Goal: Transaction & Acquisition: Purchase product/service

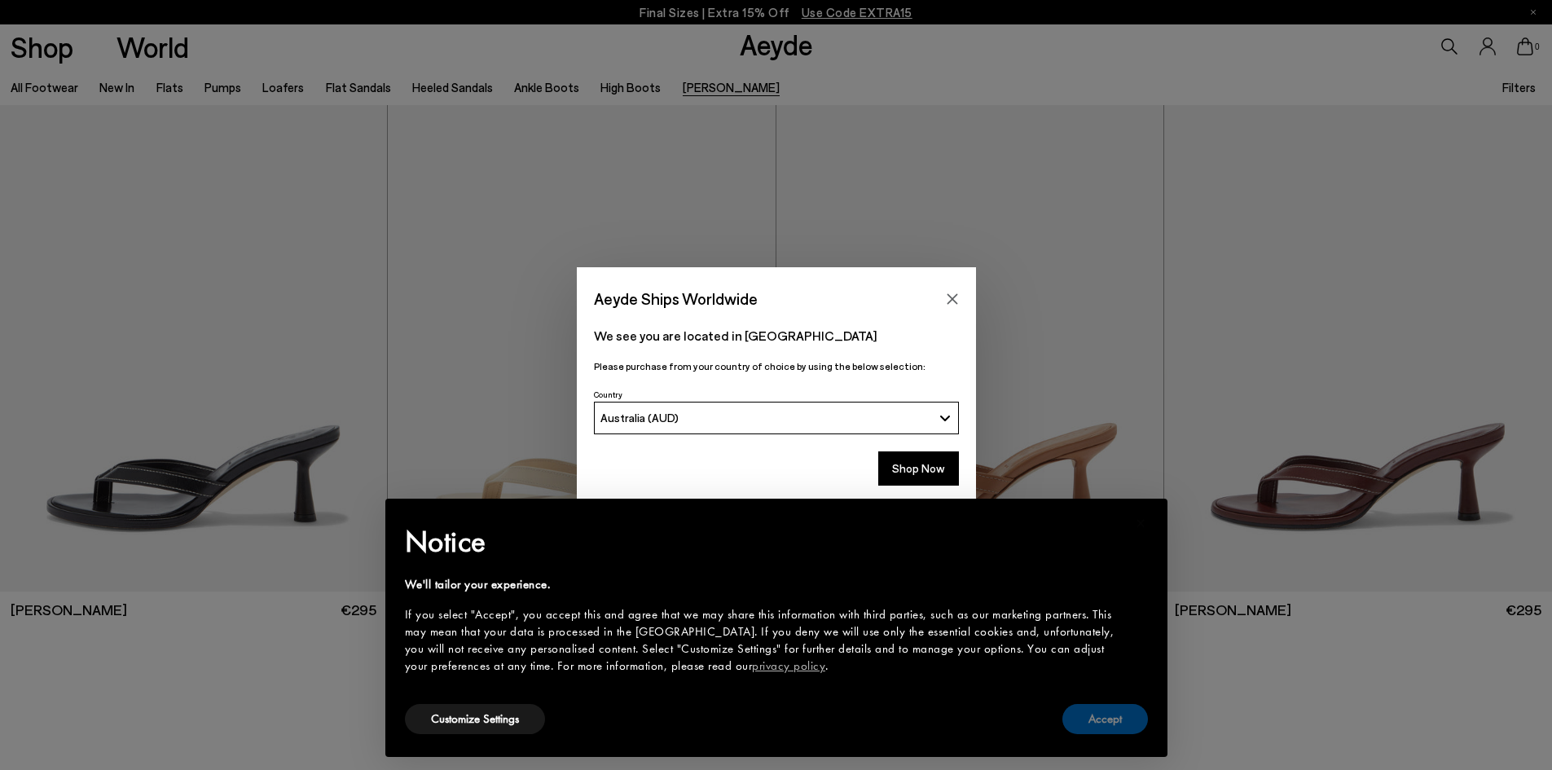
click at [1095, 723] on button "Accept" at bounding box center [1105, 719] width 86 height 30
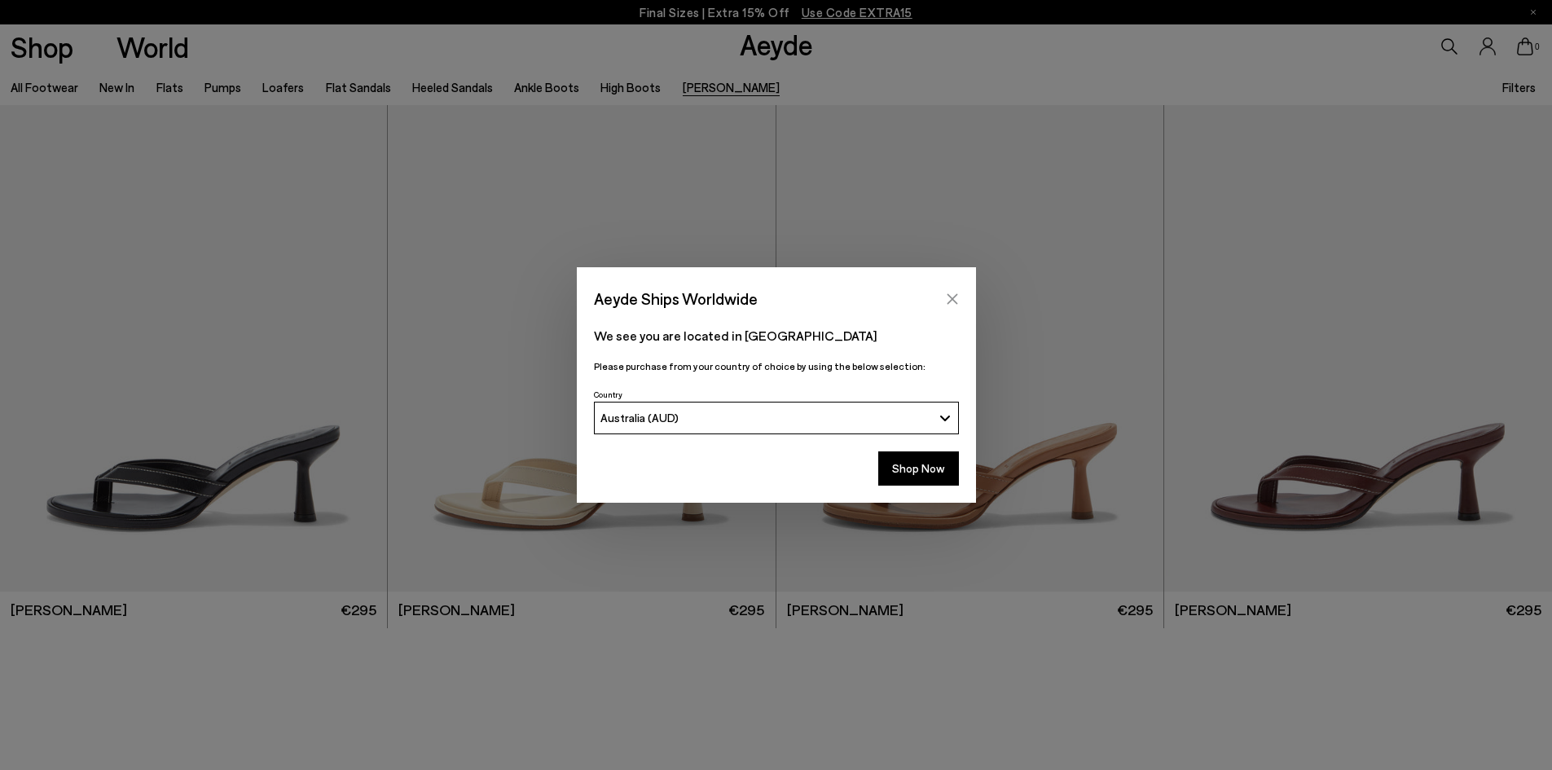
click at [956, 292] on icon "Close" at bounding box center [952, 298] width 13 height 13
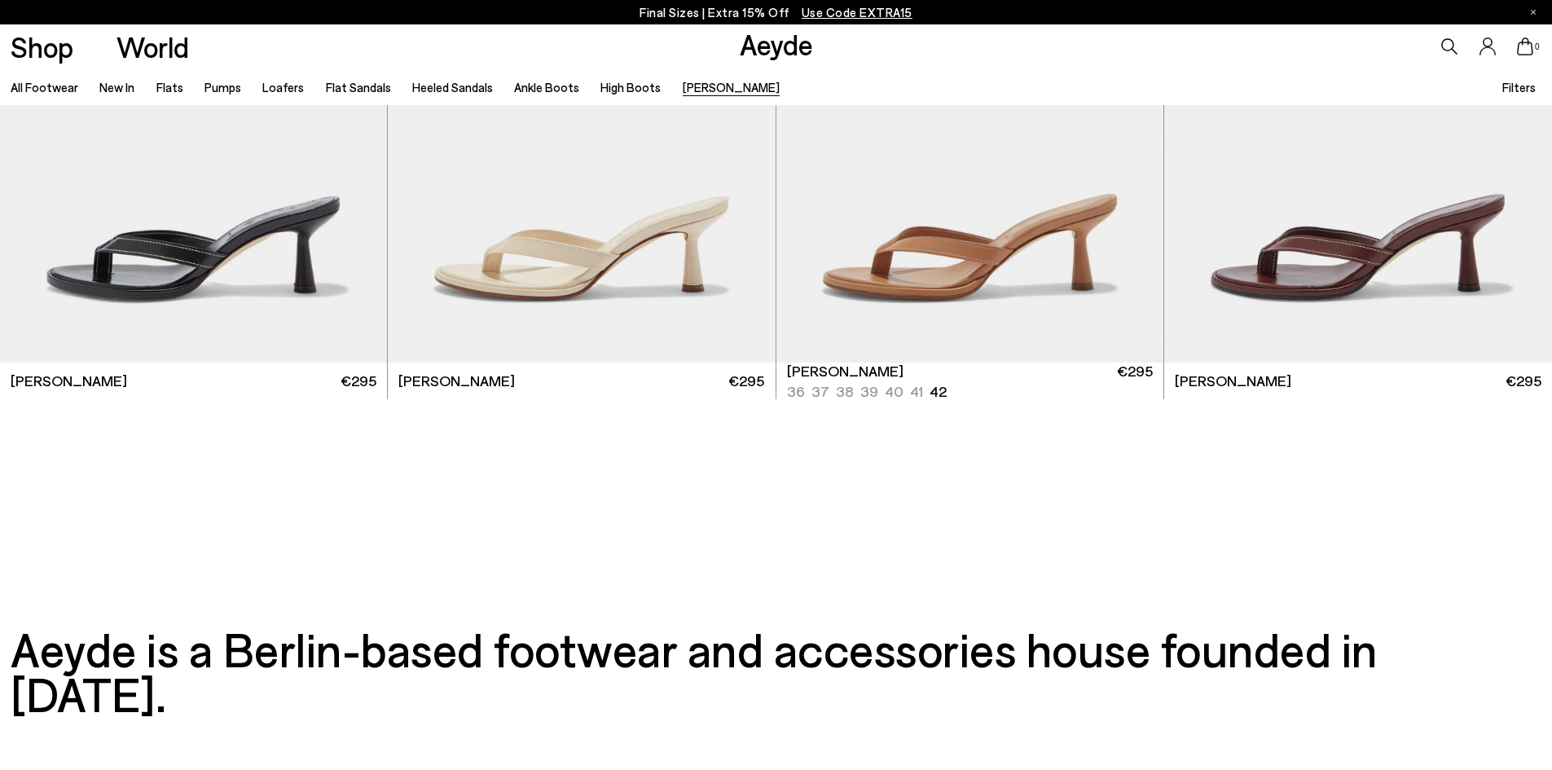
scroll to position [244, 0]
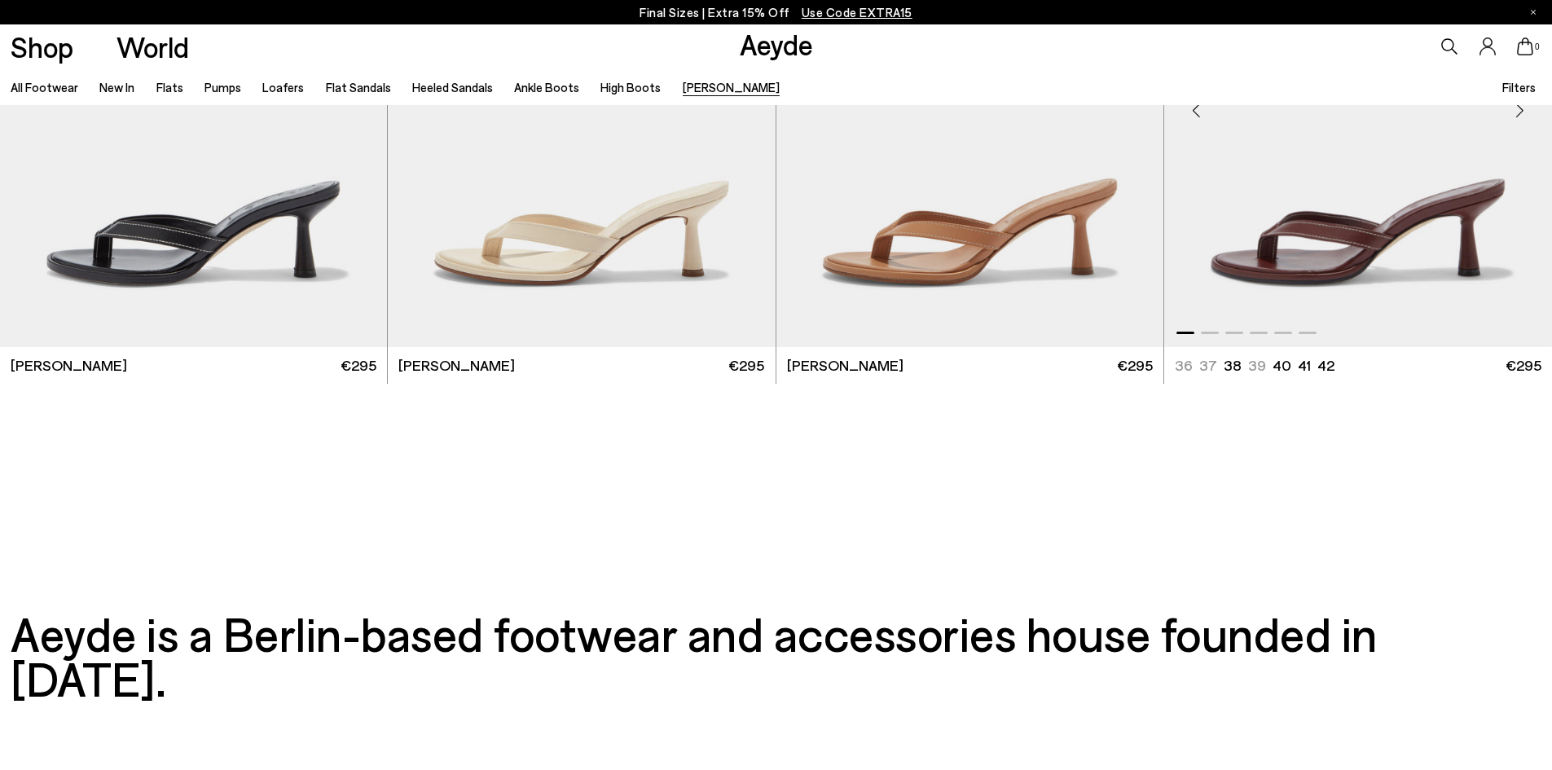
click at [1360, 304] on img "1 / 6" at bounding box center [1358, 104] width 388 height 486
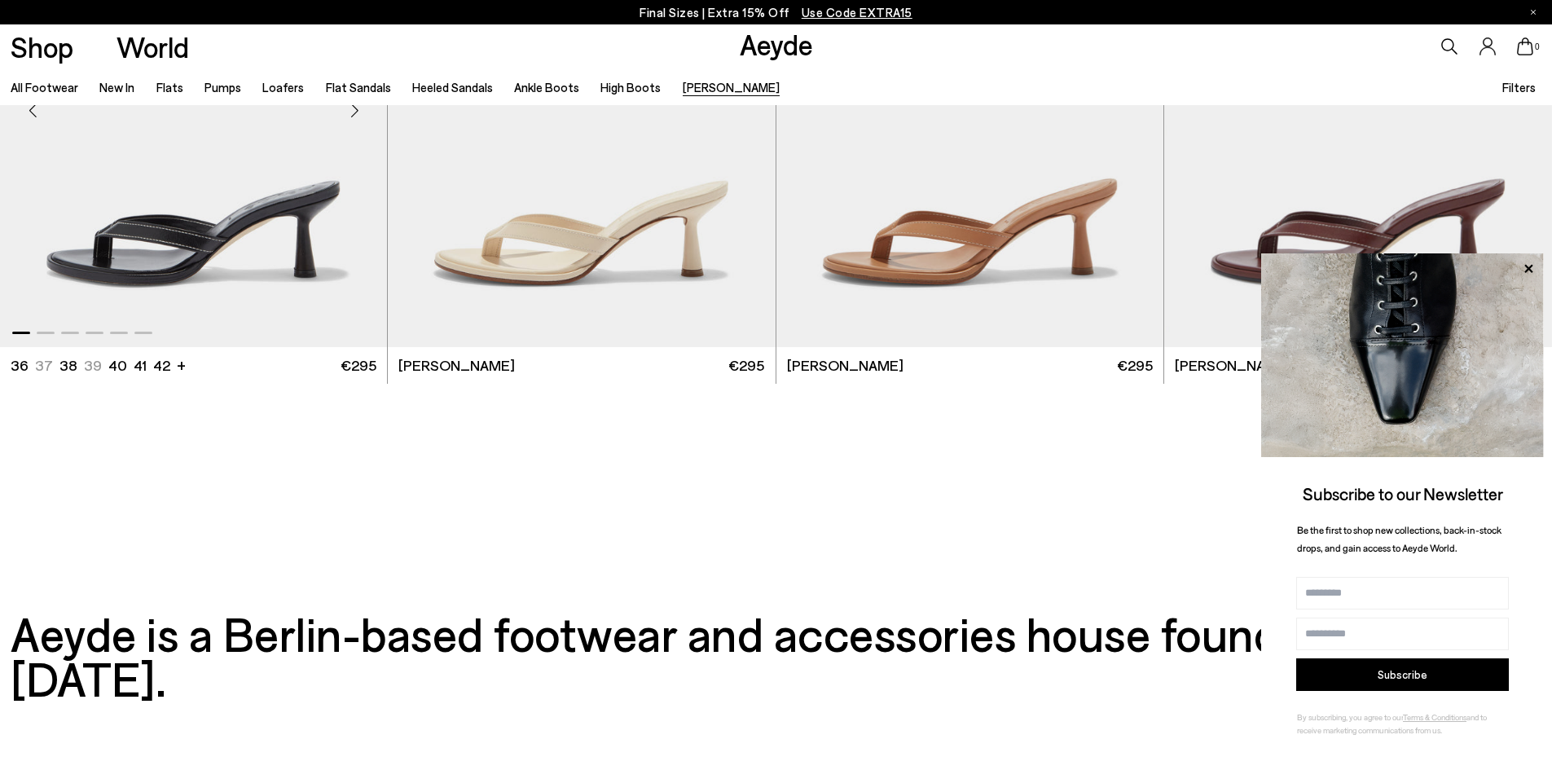
click at [290, 298] on img "1 / 6" at bounding box center [193, 104] width 387 height 486
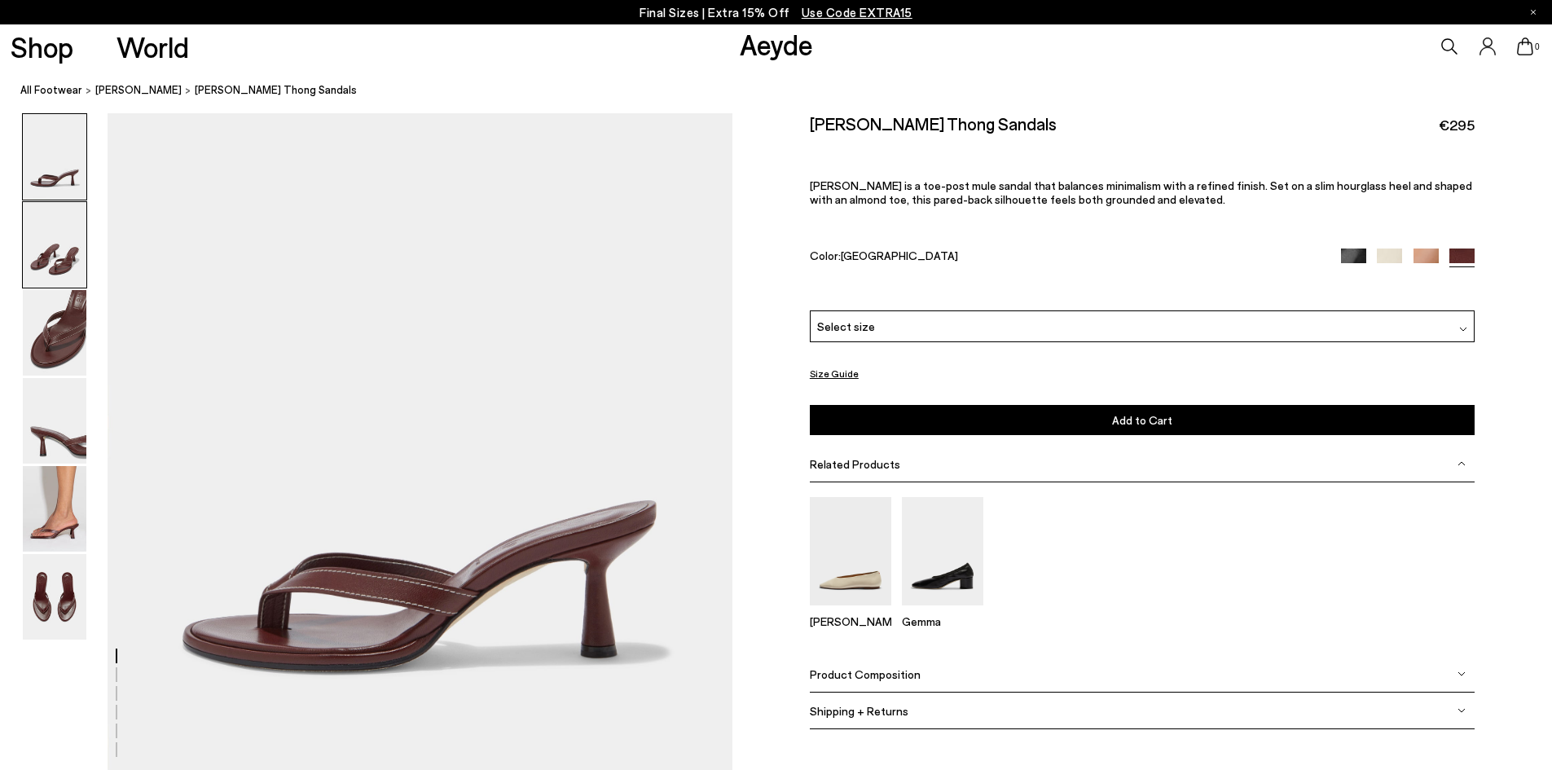
click at [59, 257] on img at bounding box center [55, 245] width 64 height 86
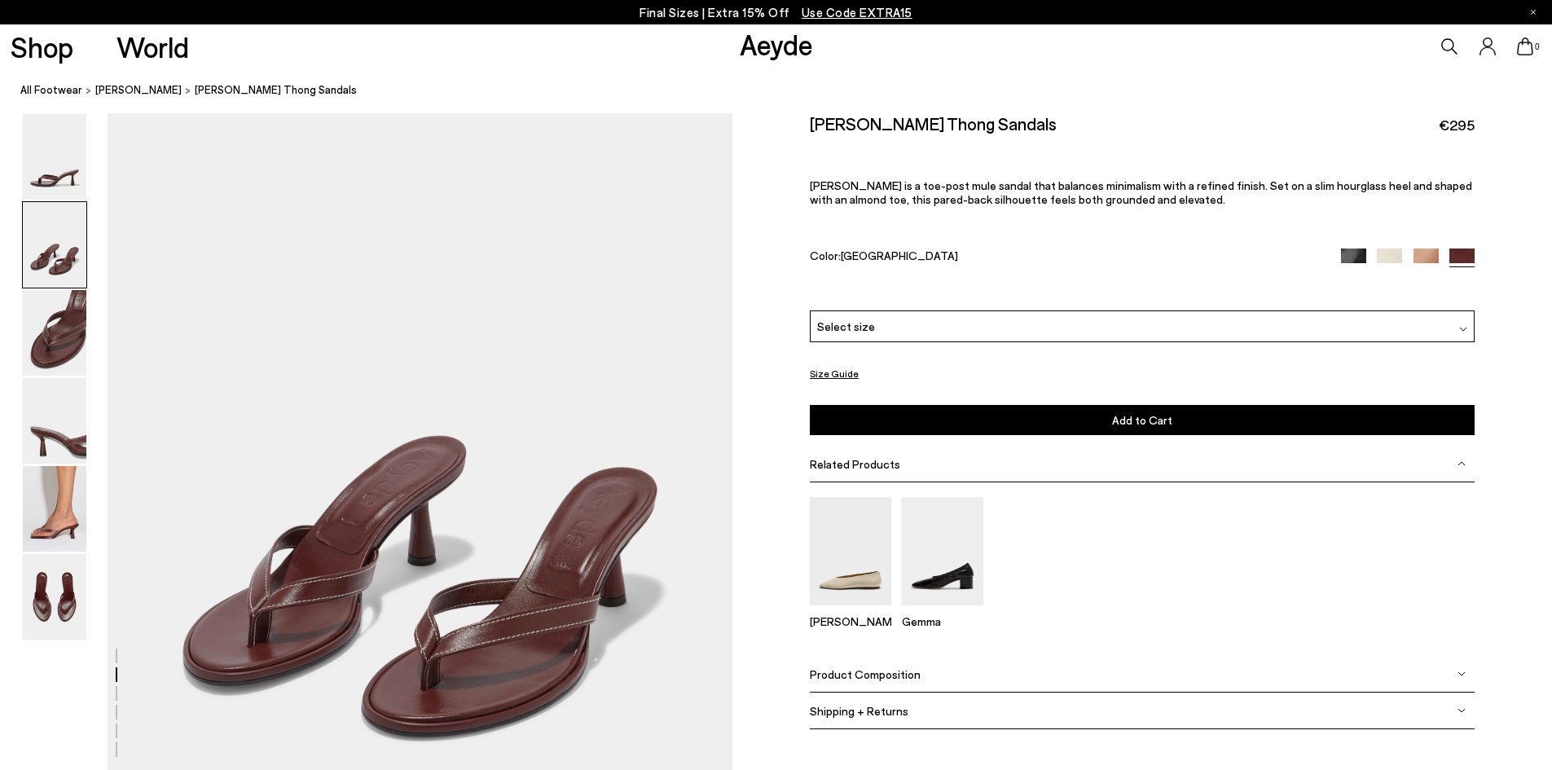
scroll to position [824, 0]
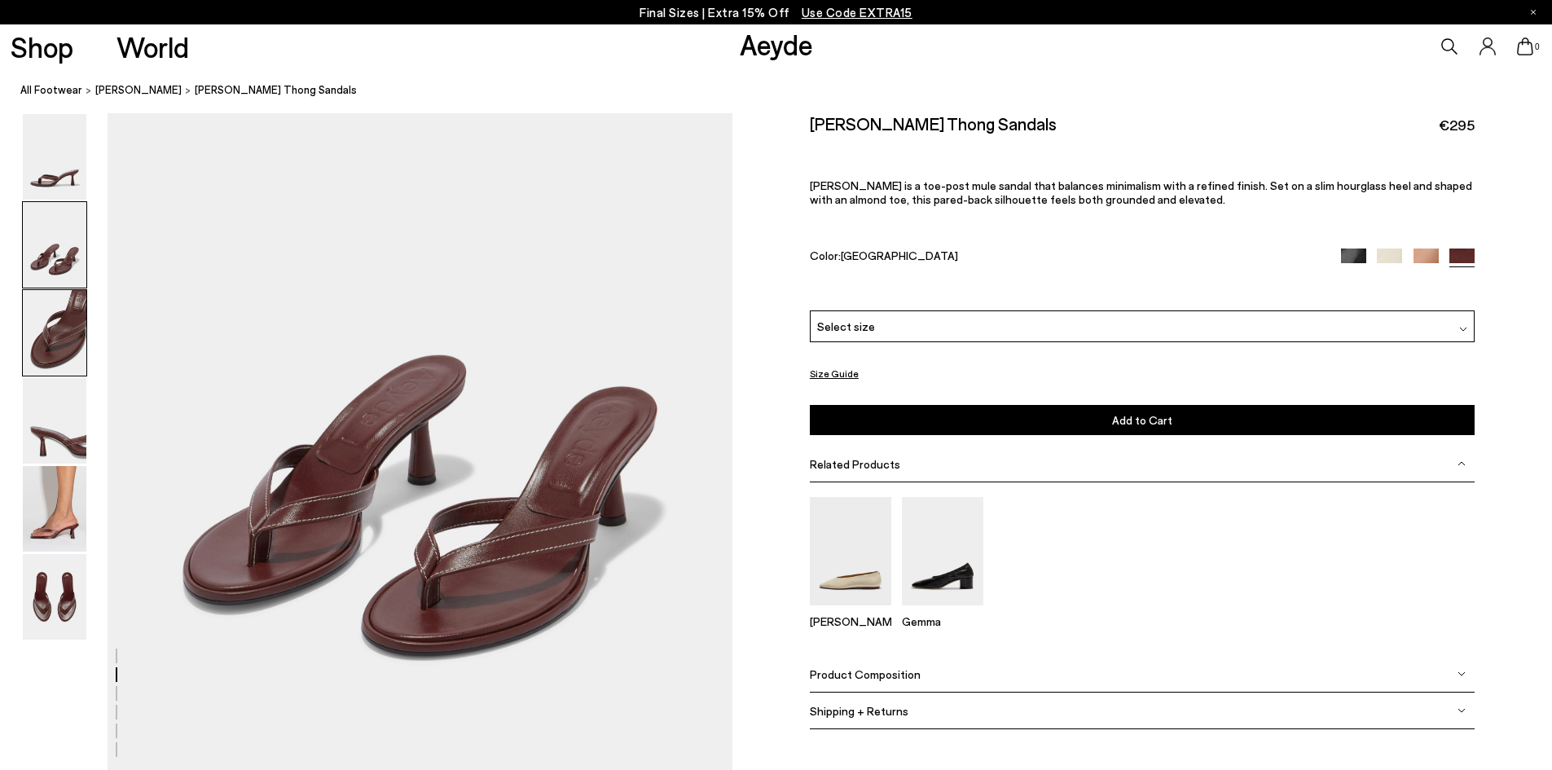
click at [47, 363] on img at bounding box center [55, 333] width 64 height 86
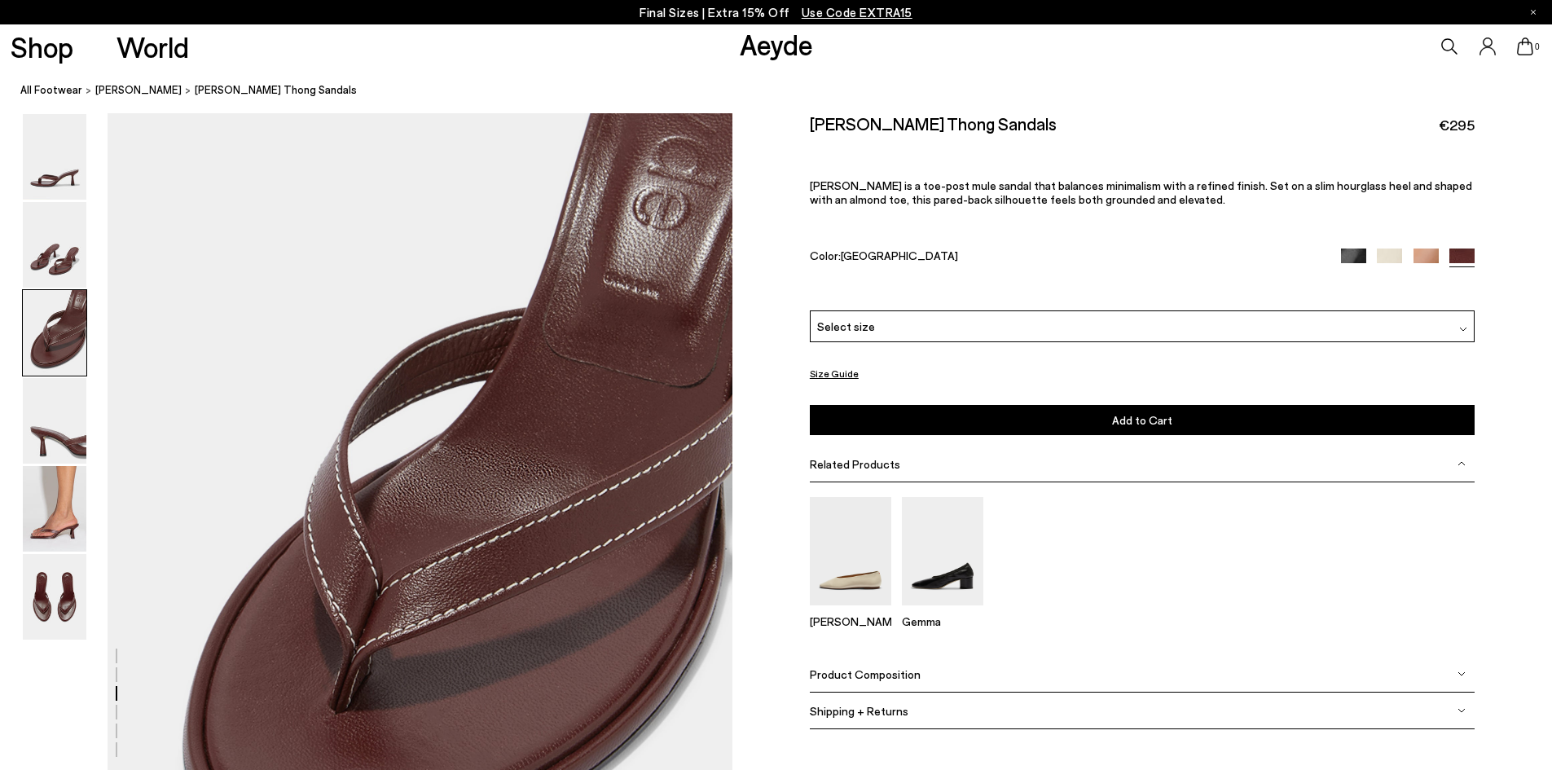
scroll to position [1496, 0]
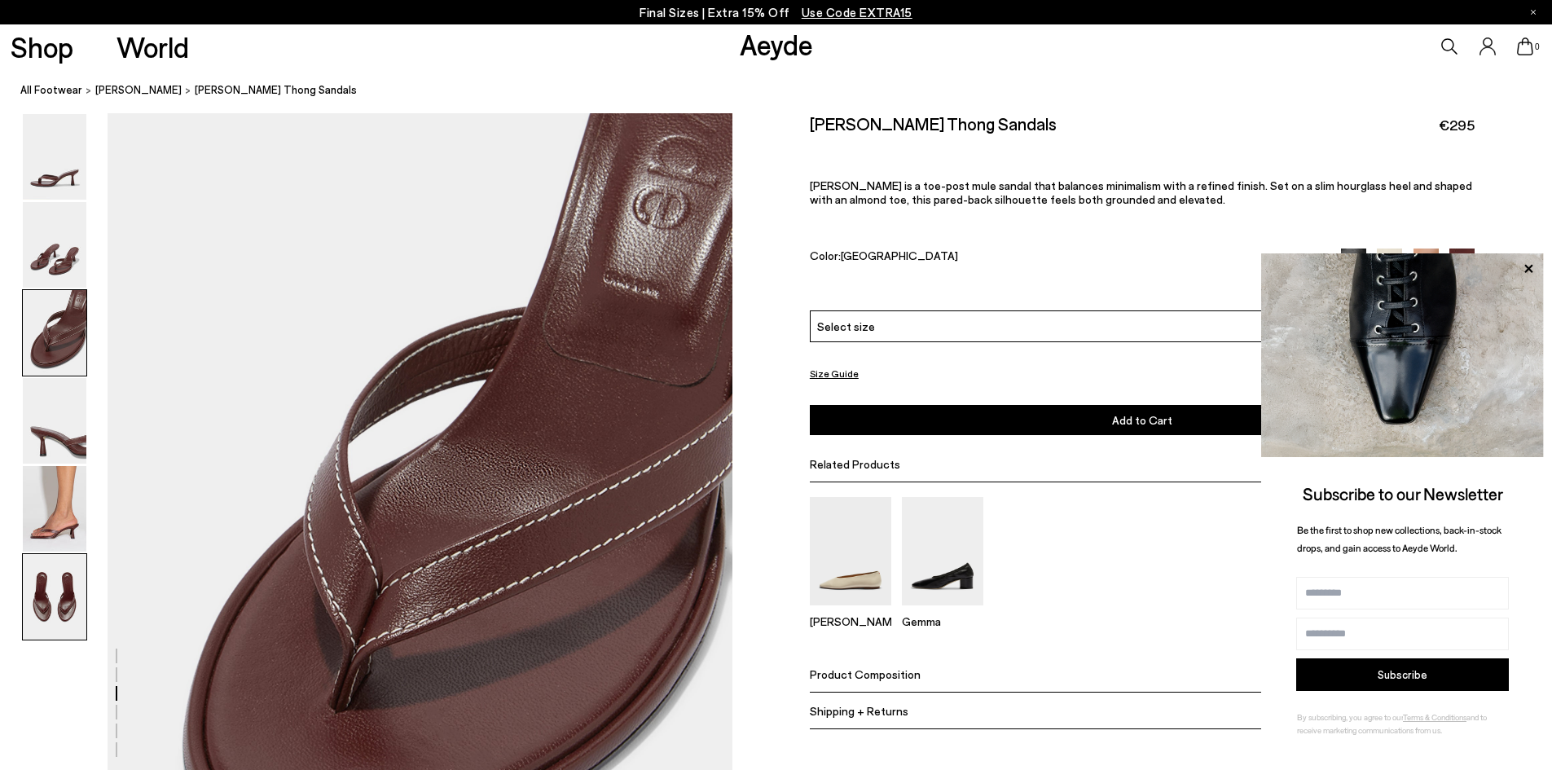
click at [63, 602] on img at bounding box center [55, 597] width 64 height 86
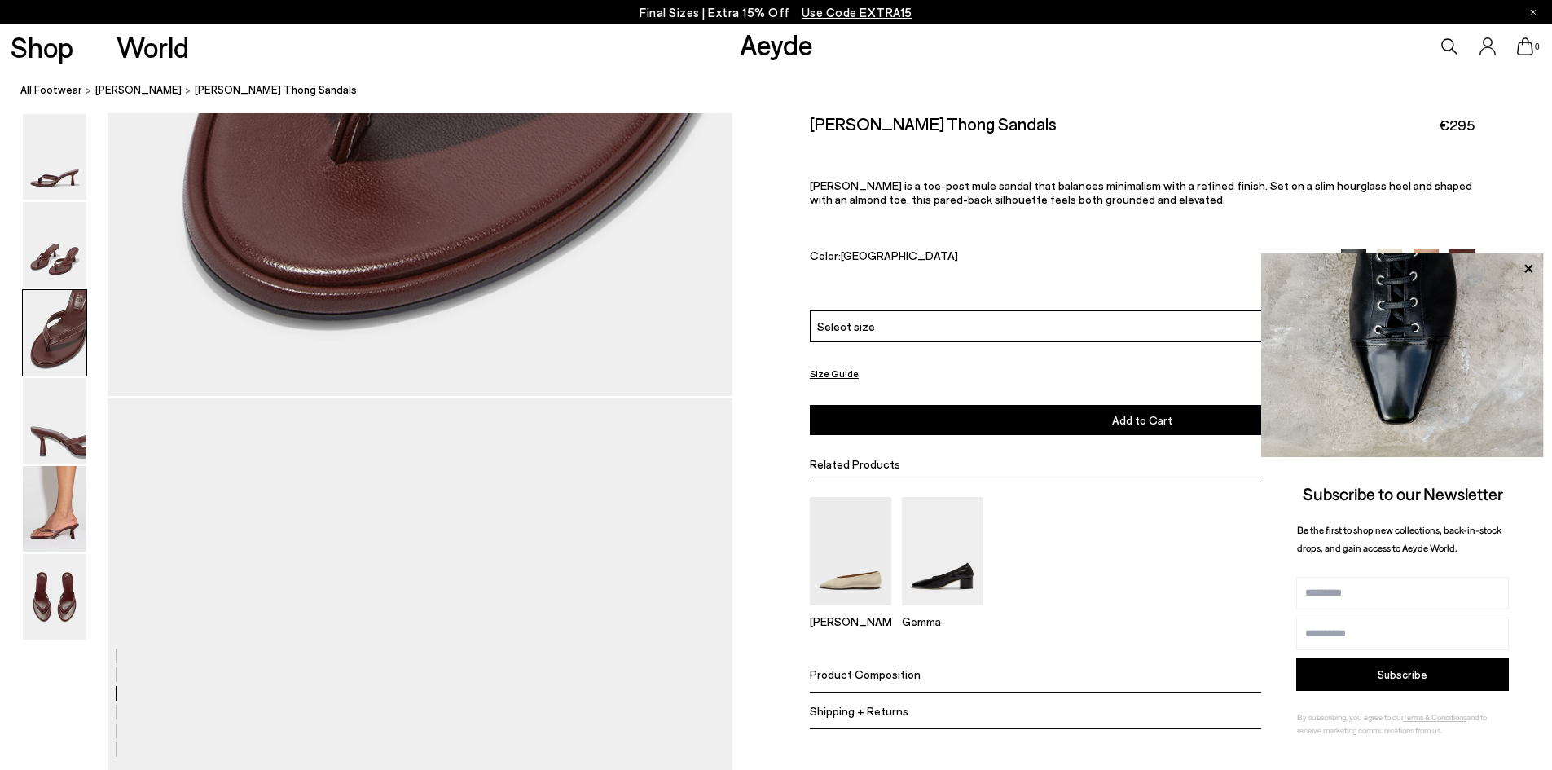
scroll to position [1913, 0]
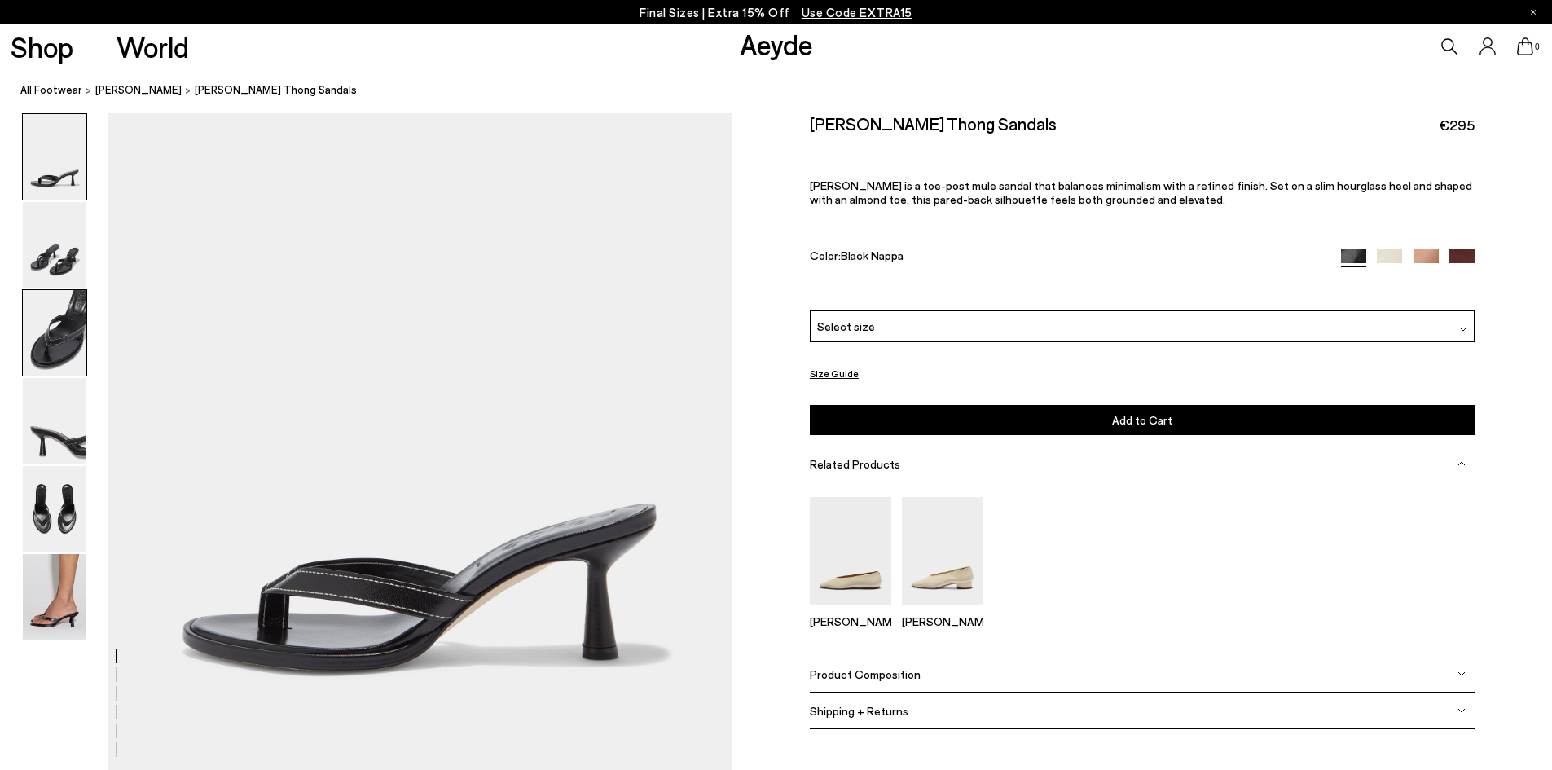
click at [61, 332] on img at bounding box center [55, 333] width 64 height 86
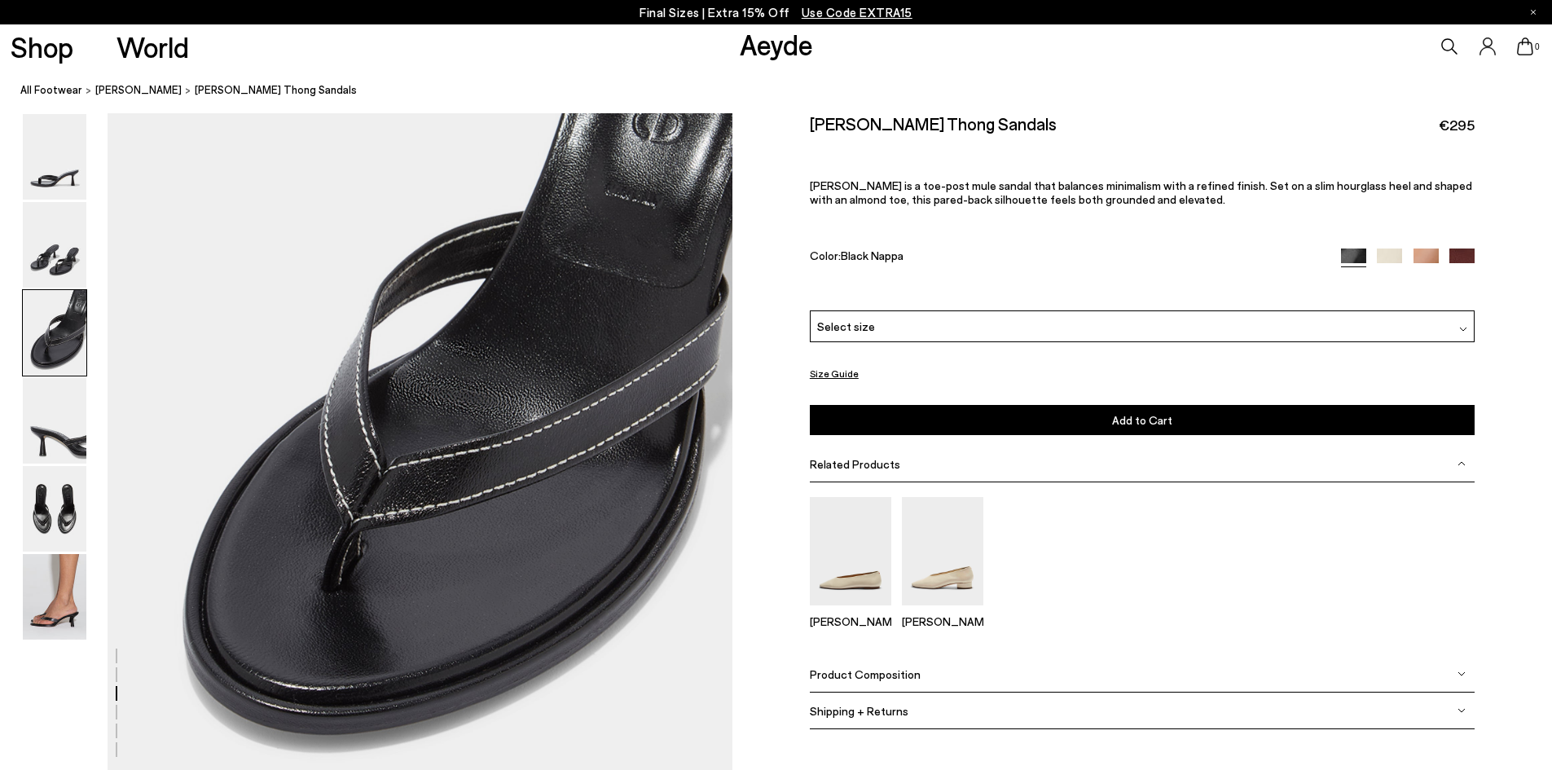
scroll to position [1658, 0]
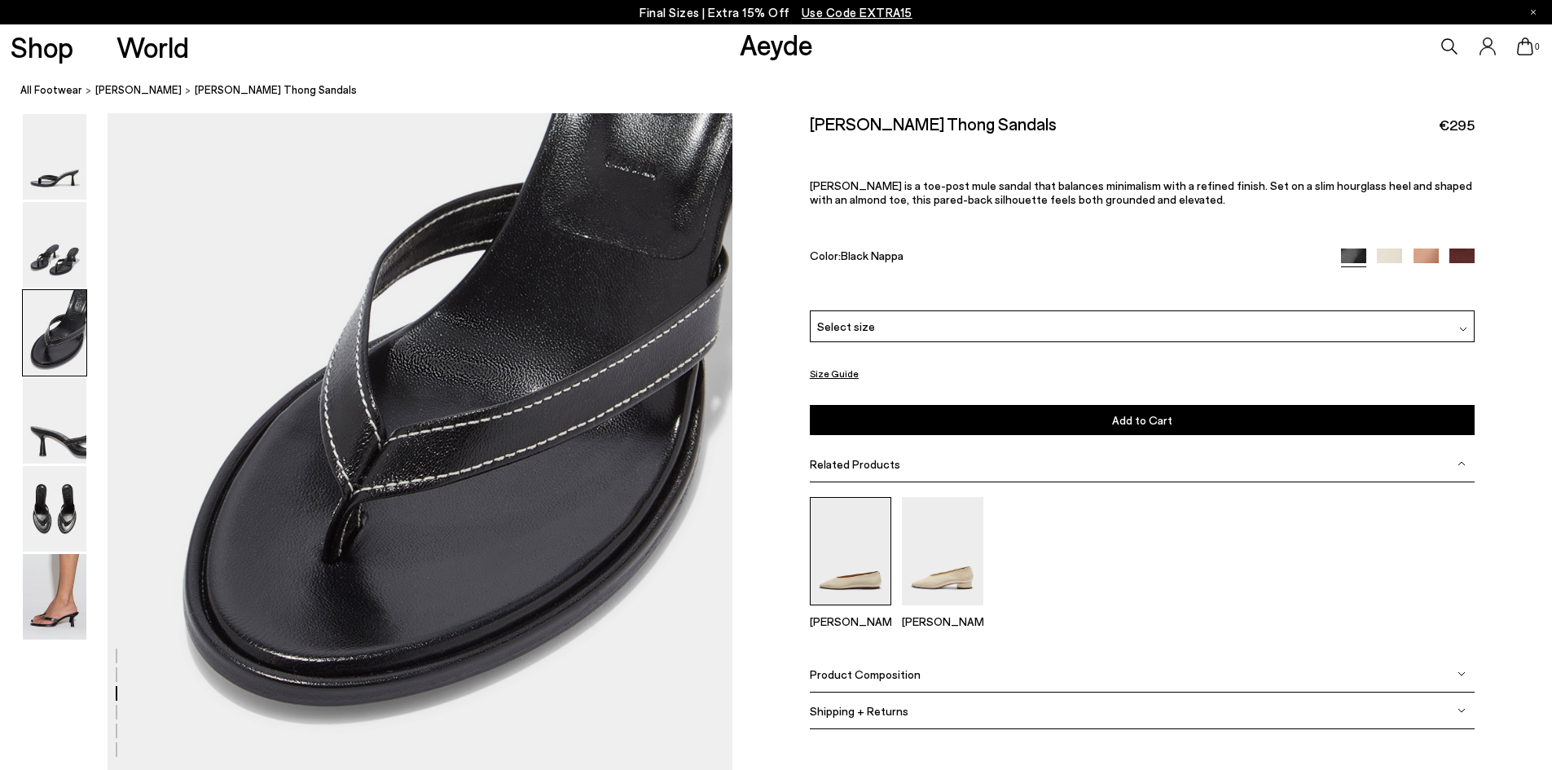
click at [865, 573] on img at bounding box center [850, 551] width 81 height 108
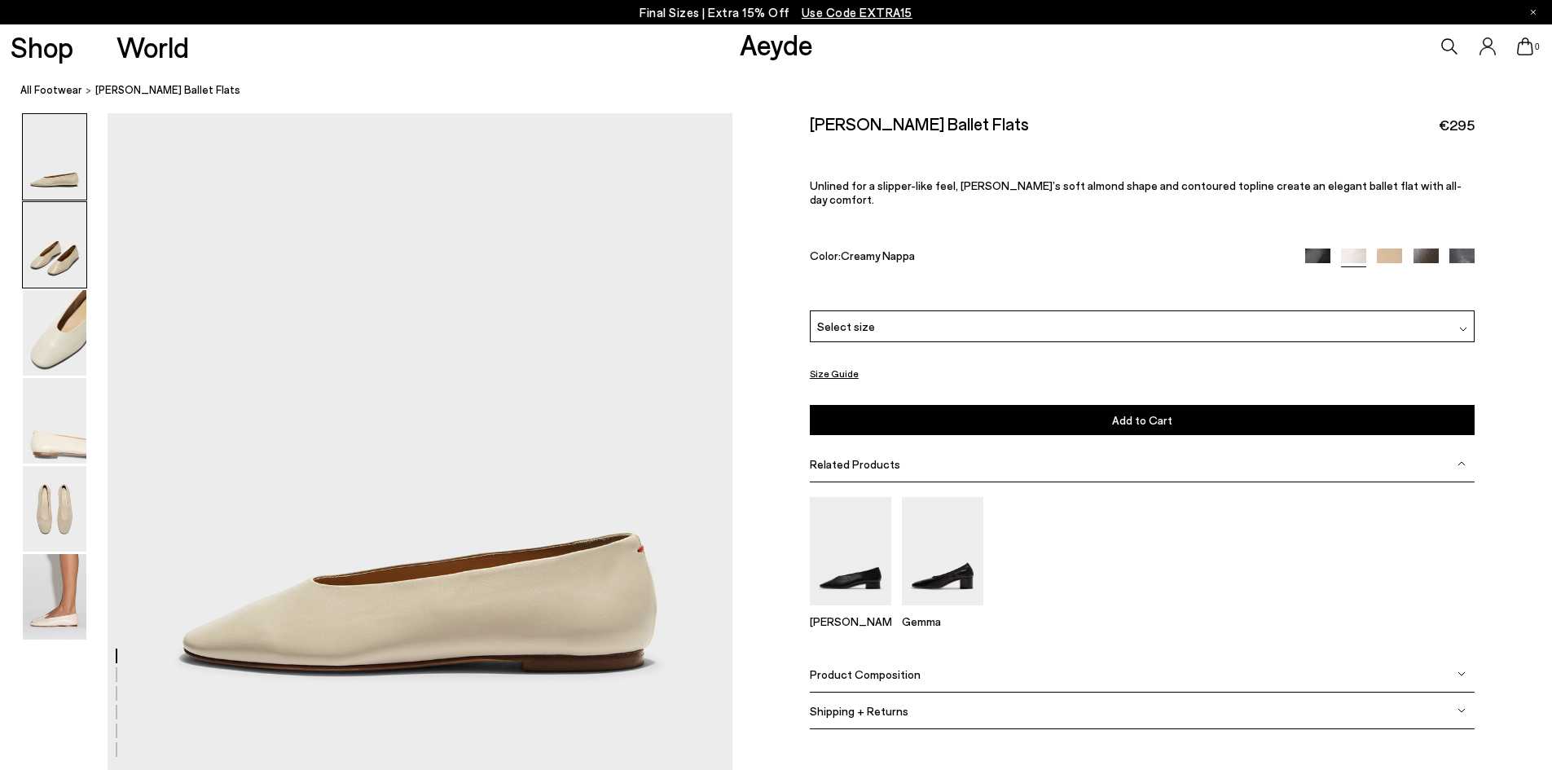
click at [77, 259] on img at bounding box center [55, 245] width 64 height 86
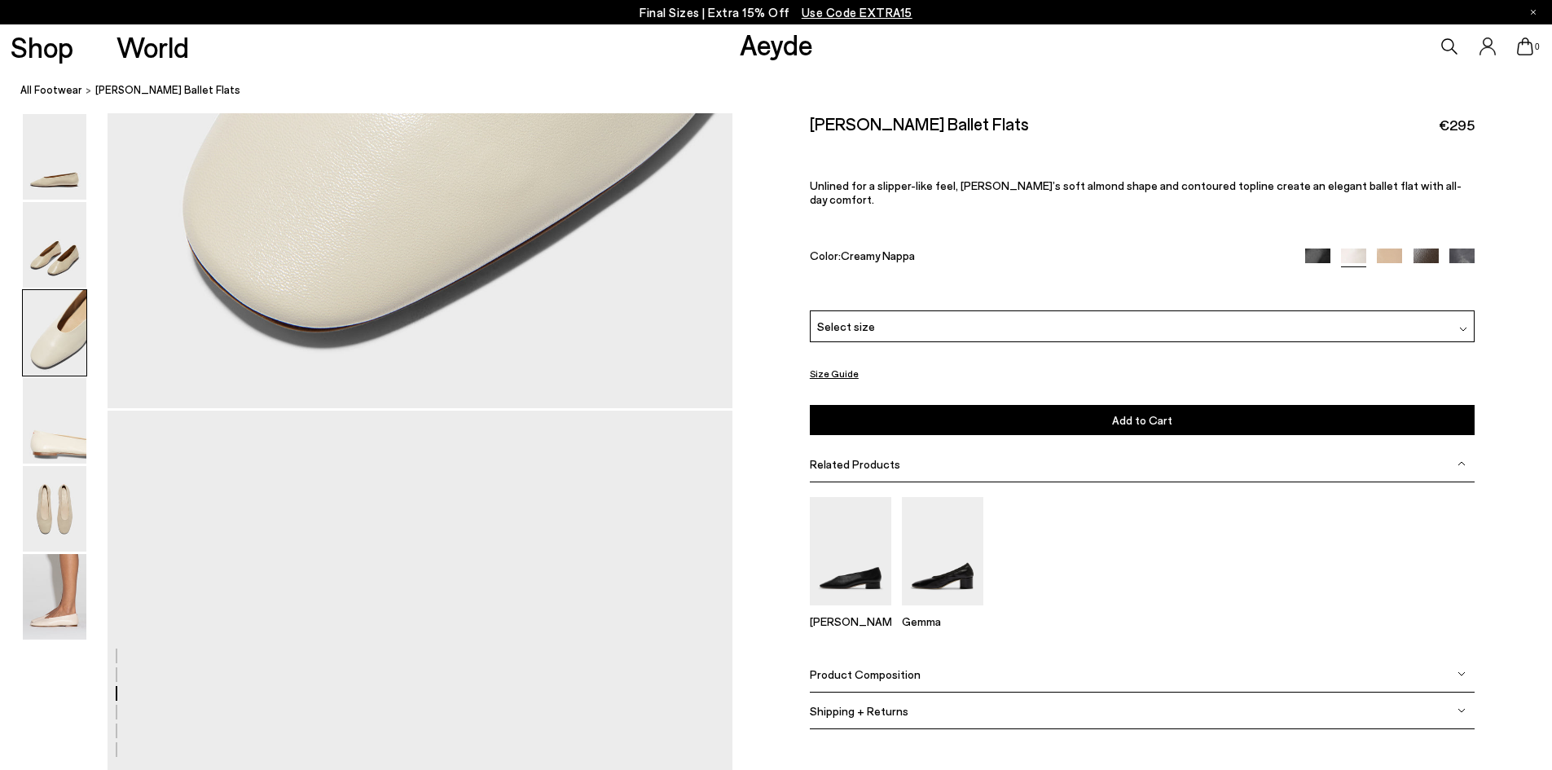
scroll to position [2290, 0]
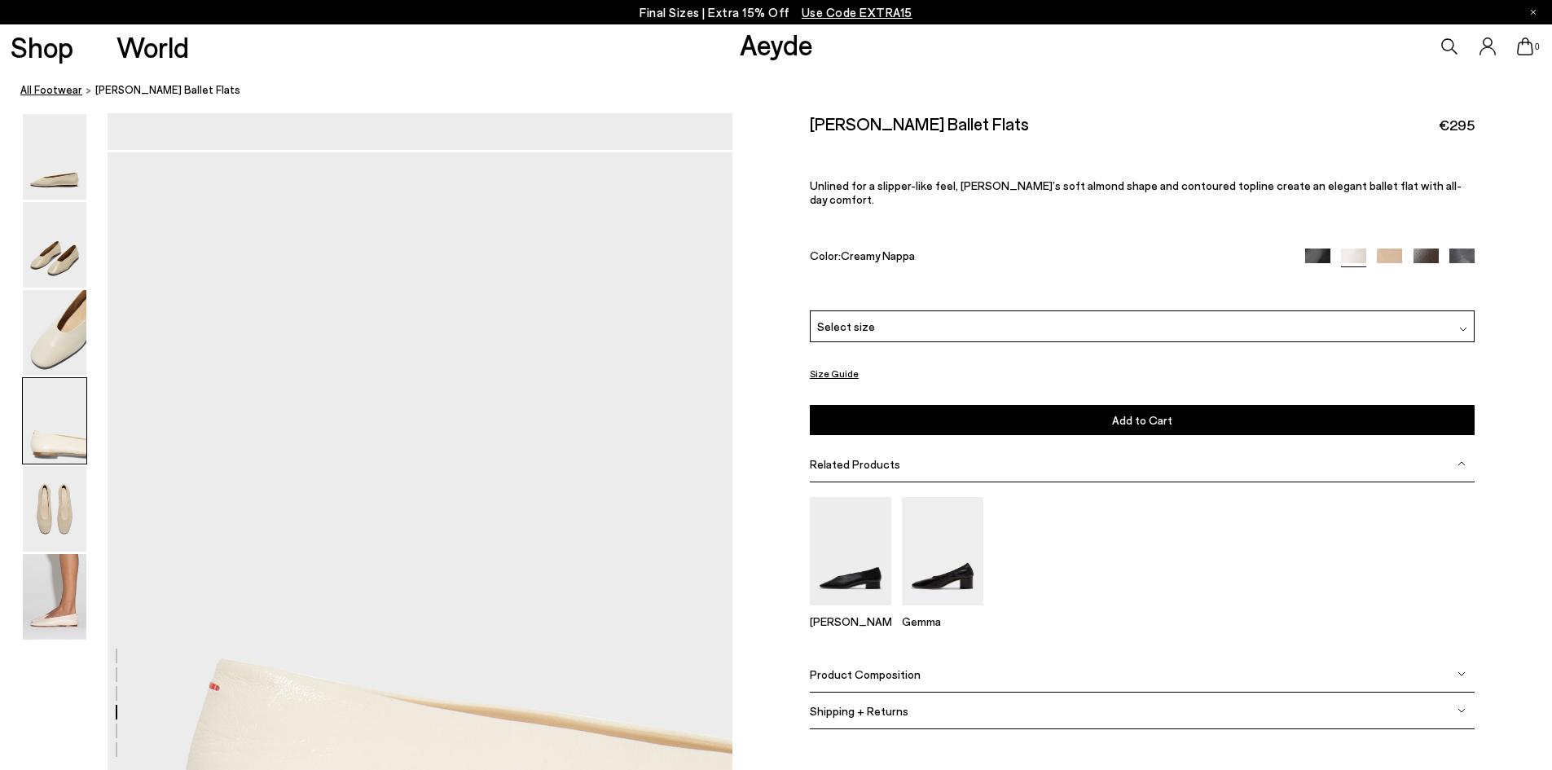
click at [58, 90] on link "All Footwear" at bounding box center [51, 89] width 62 height 17
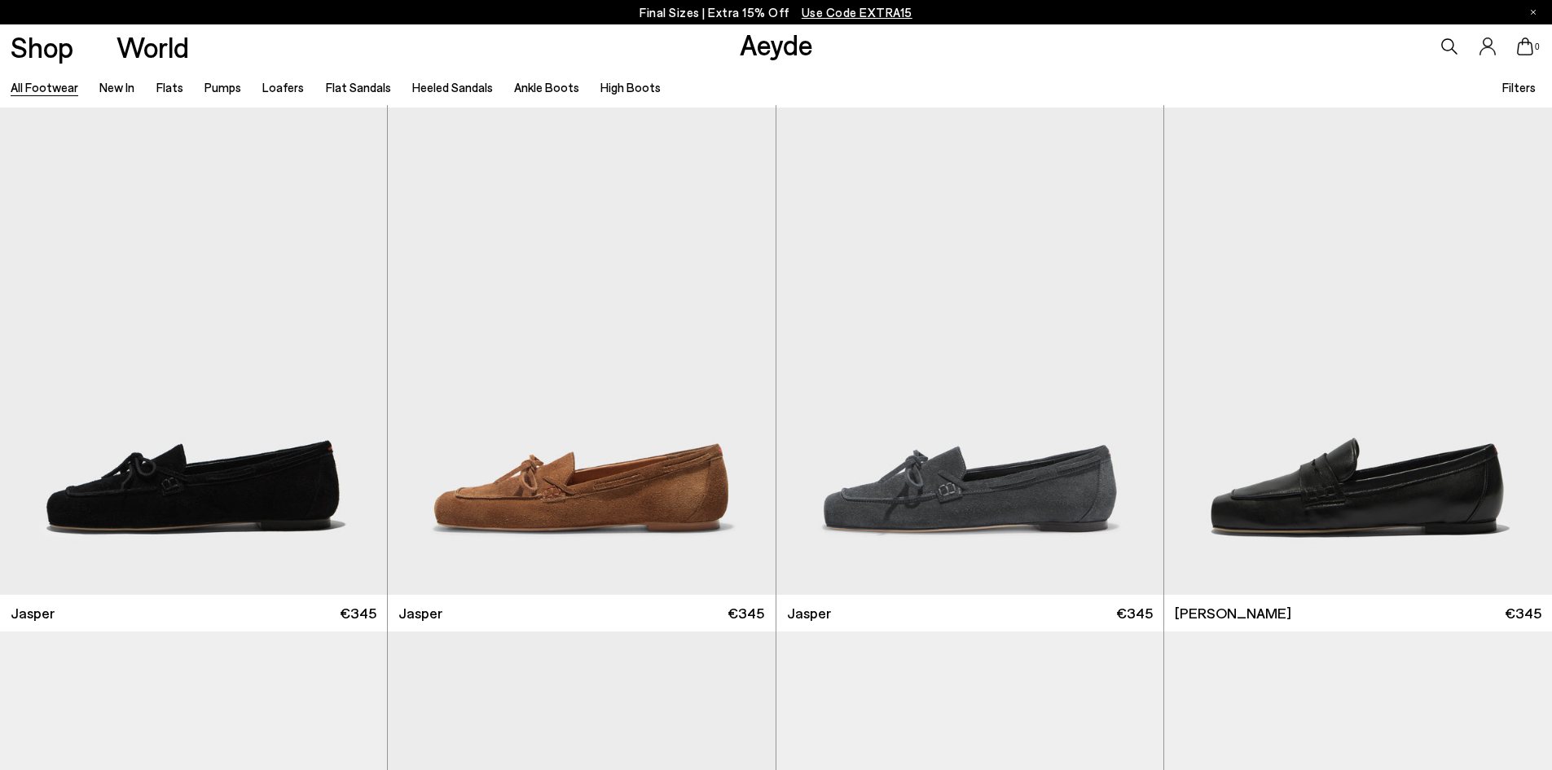
scroll to position [570, 0]
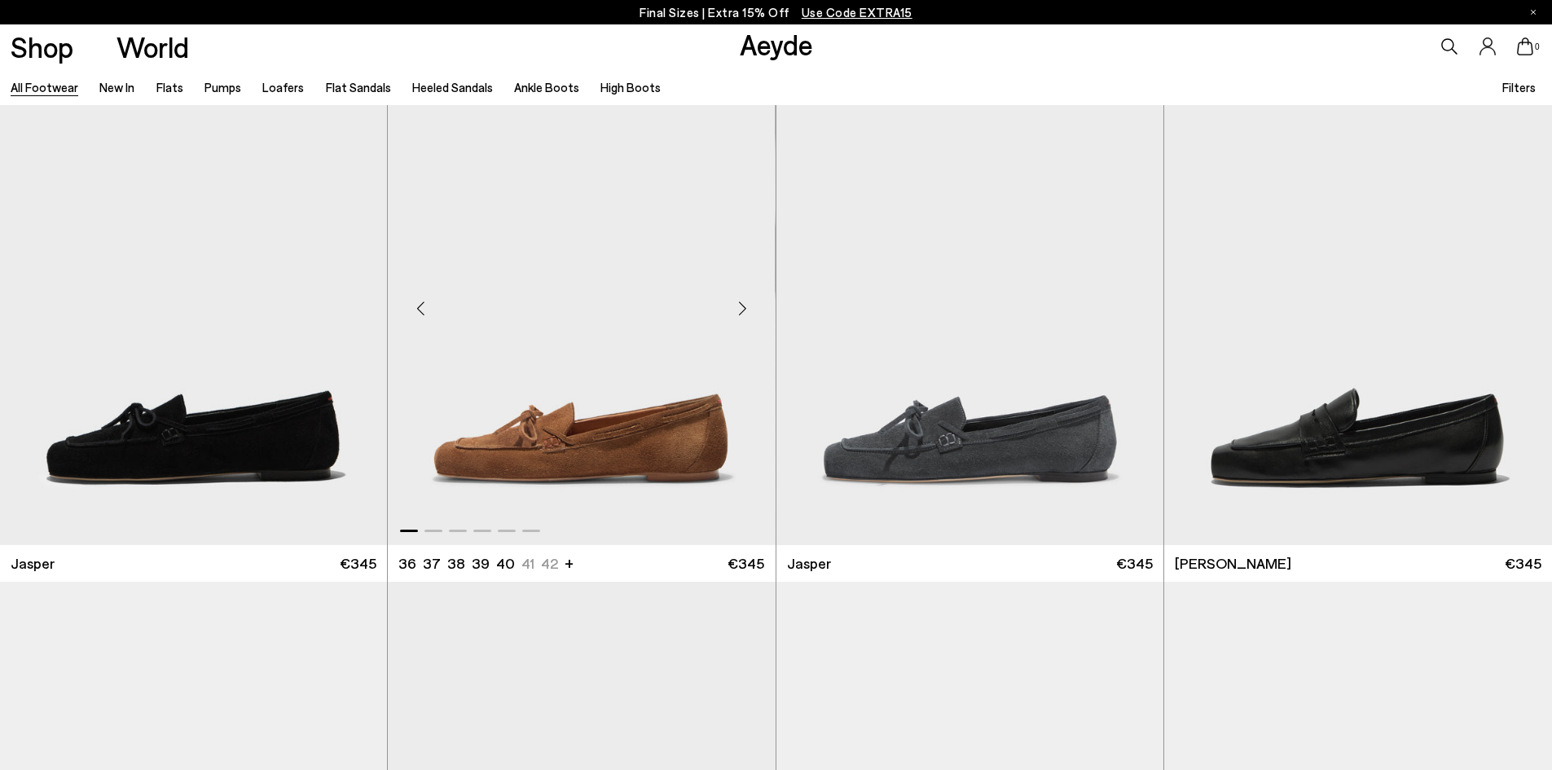
click at [649, 429] on img "1 / 6" at bounding box center [581, 301] width 387 height 486
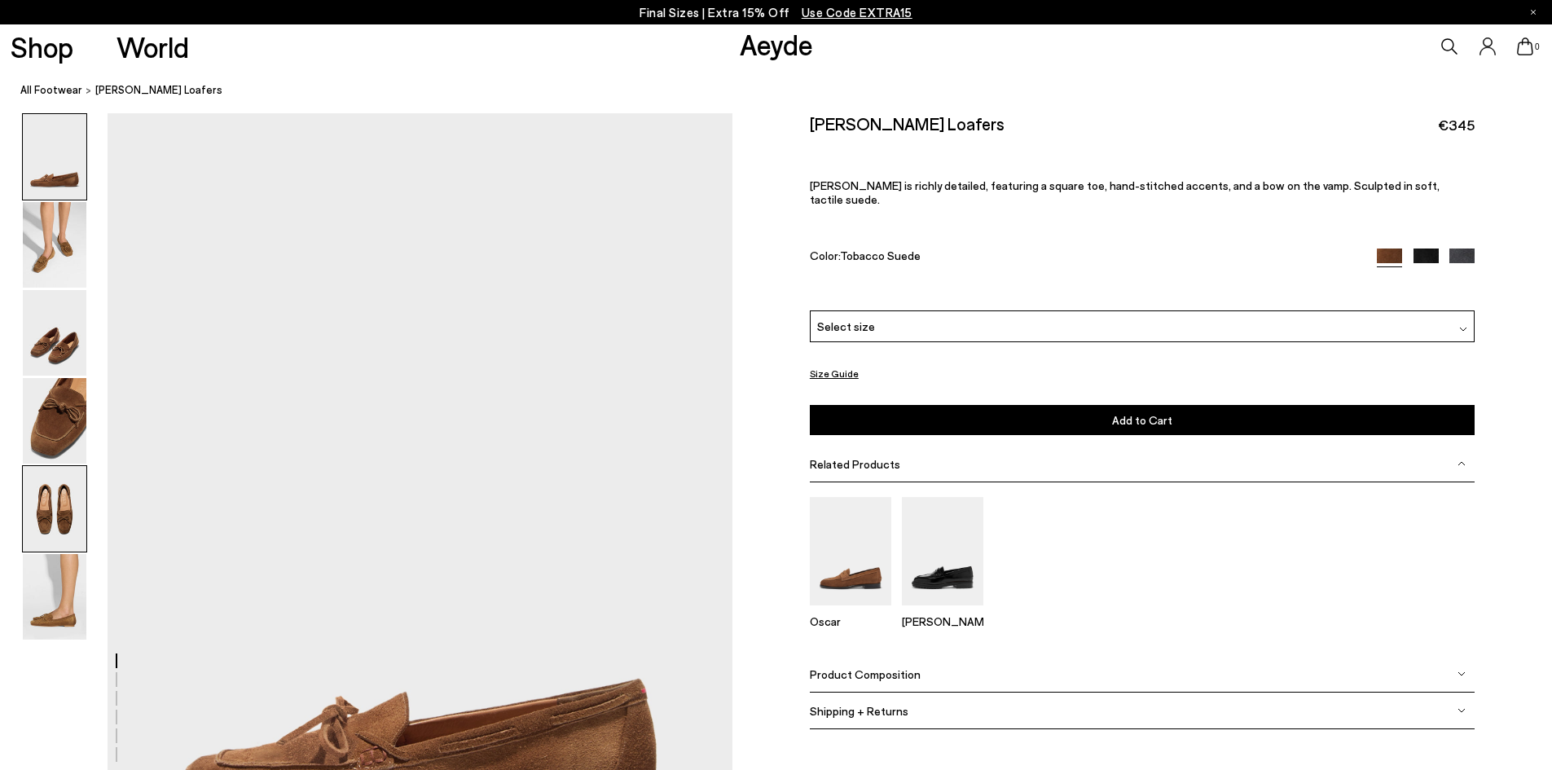
click at [65, 525] on img at bounding box center [55, 509] width 64 height 86
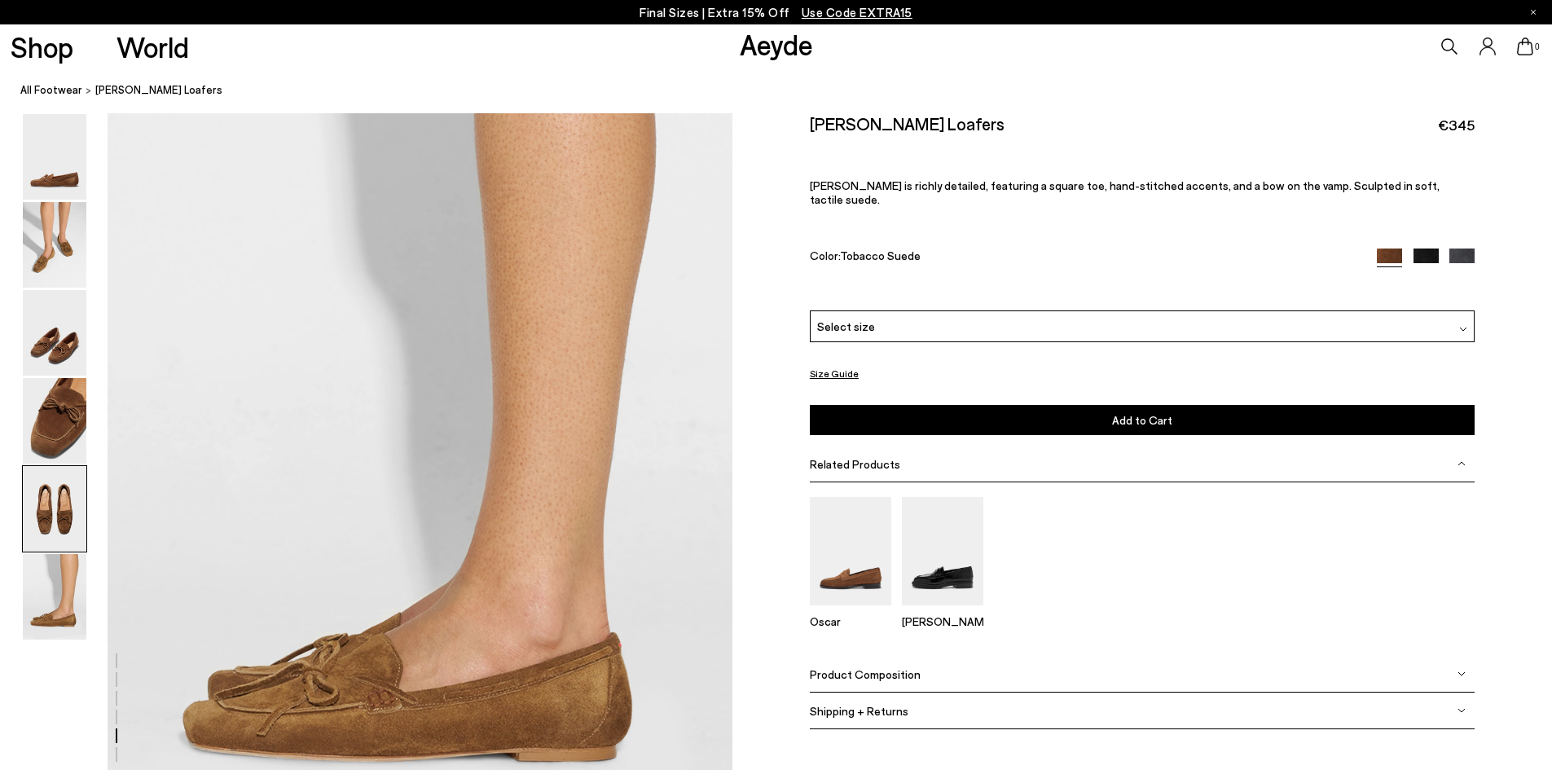
scroll to position [4238, 0]
